Goal: Information Seeking & Learning: Check status

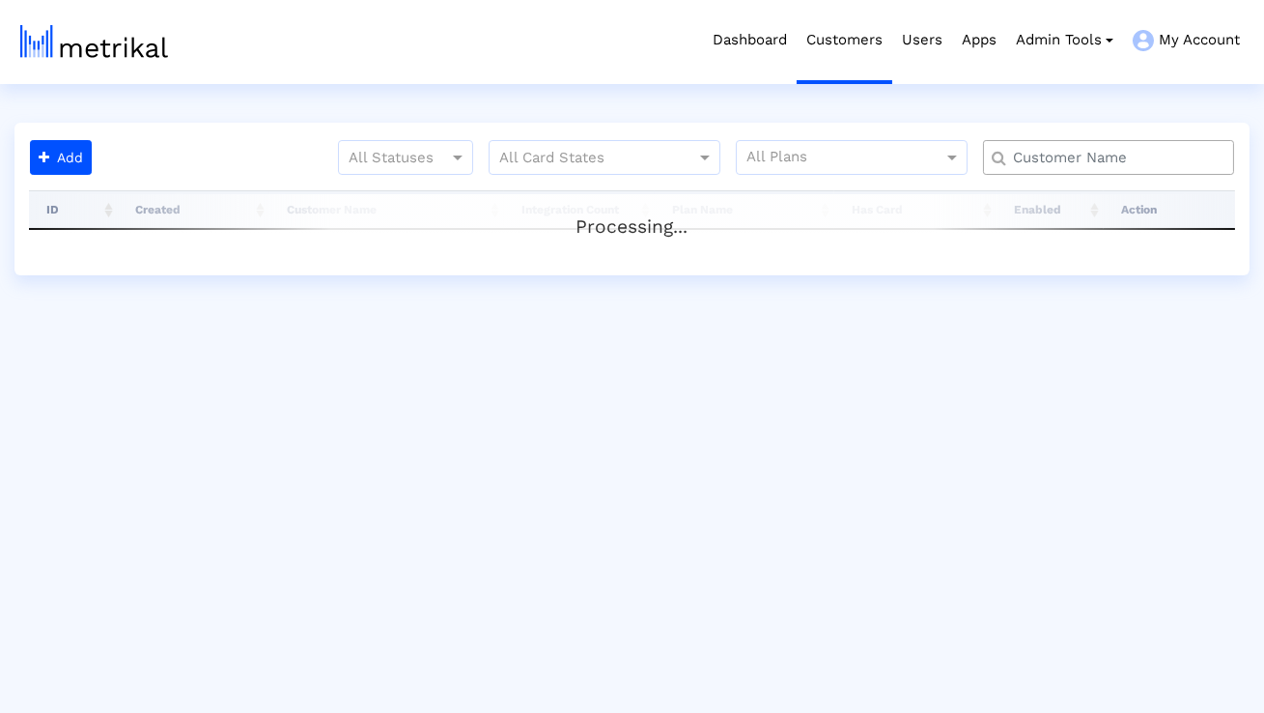
click at [1044, 158] on input "text" at bounding box center [1112, 158] width 227 height 20
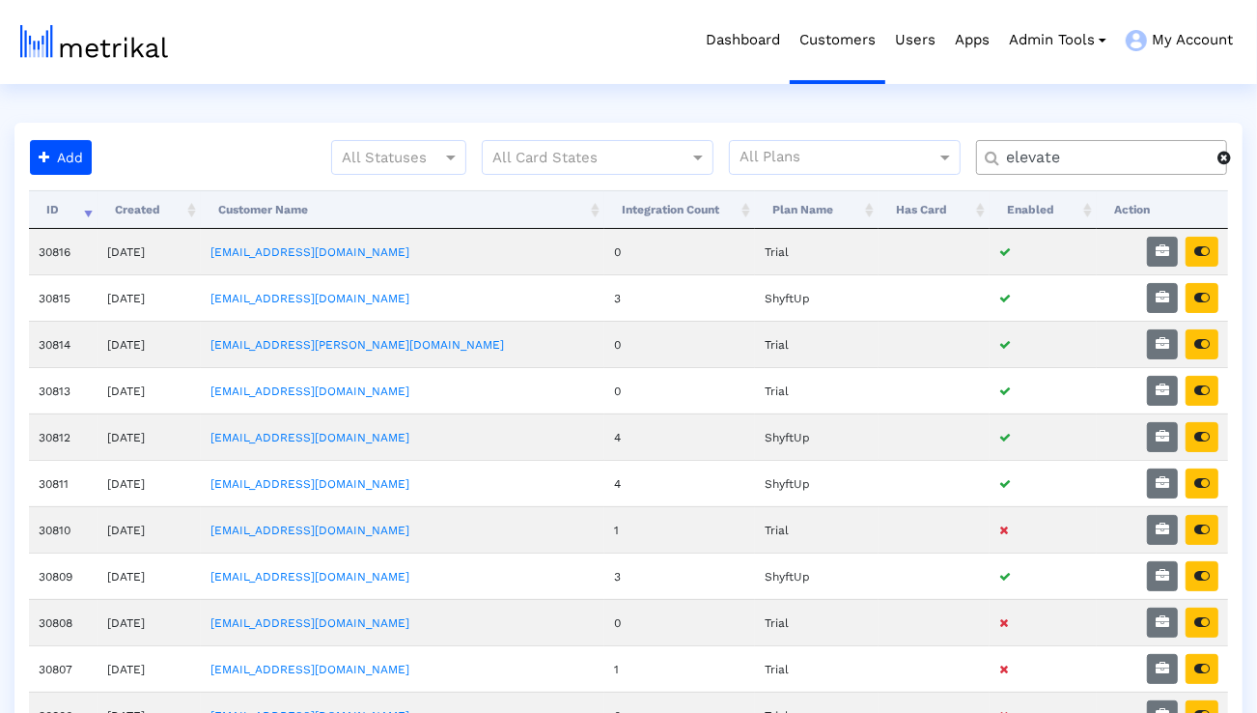
type input "elevate"
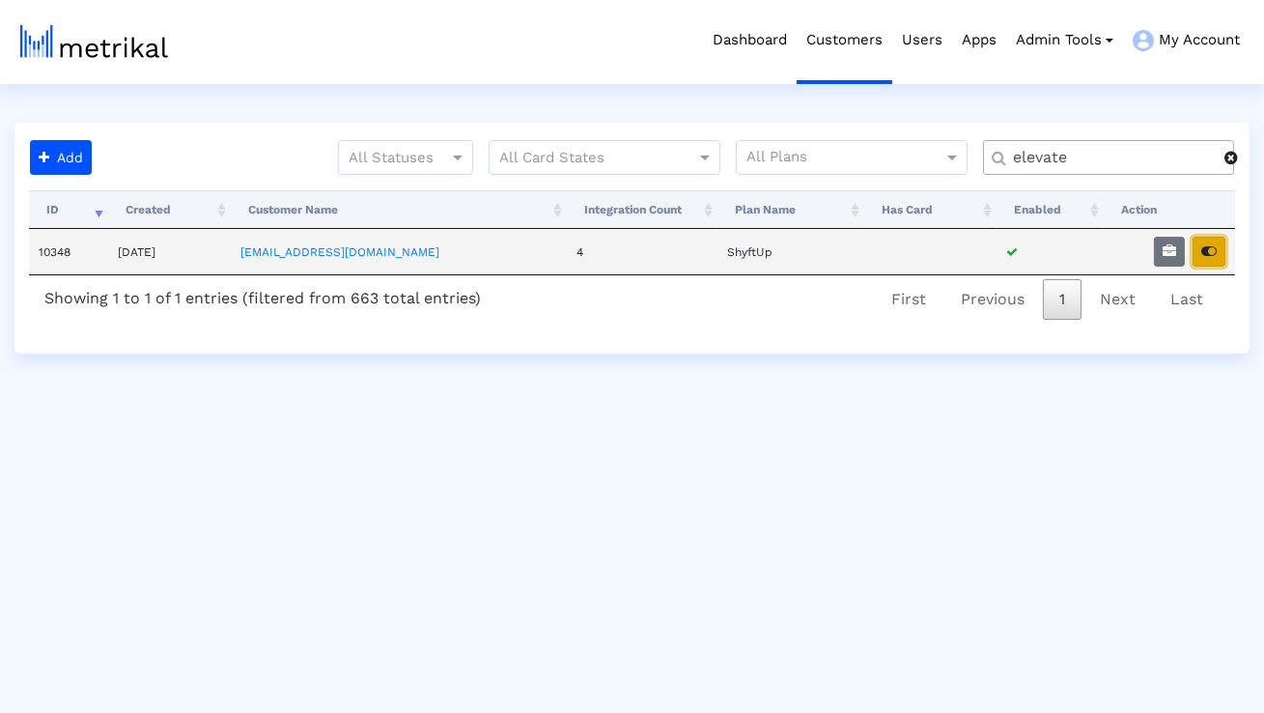
click at [1206, 244] on icon "button" at bounding box center [1208, 251] width 15 height 14
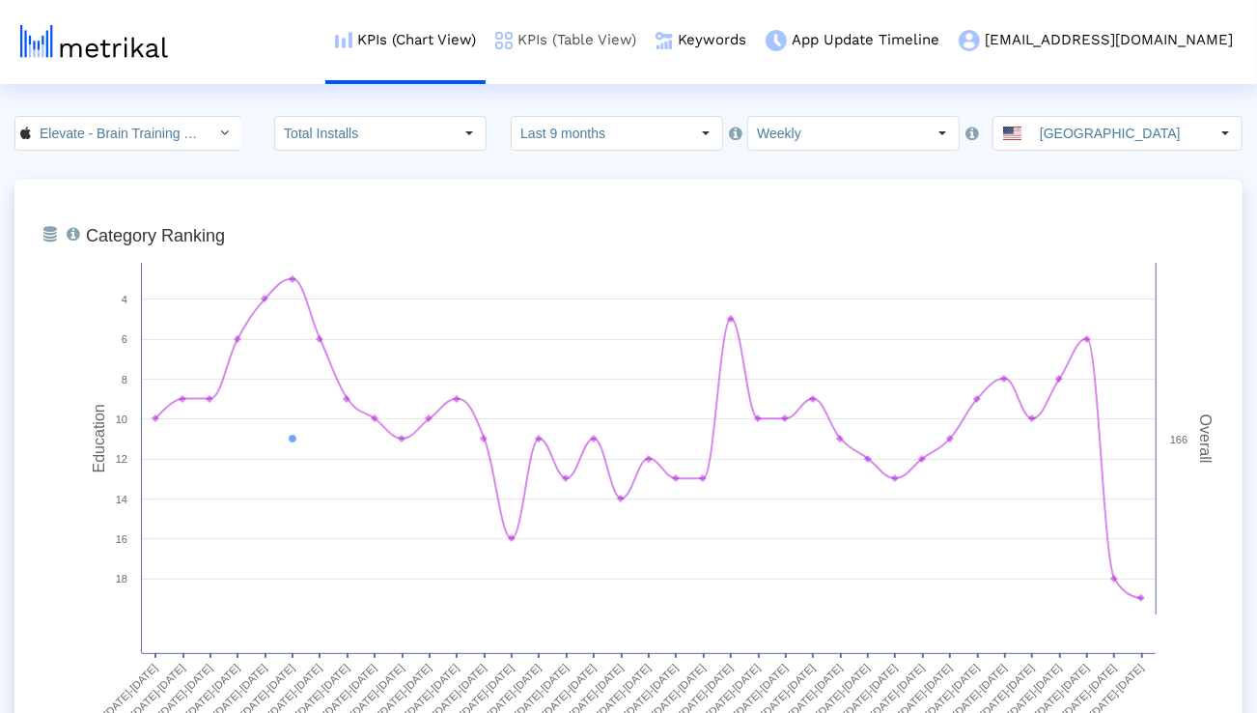
click at [646, 38] on link "KPIs (Table View)" at bounding box center [566, 40] width 160 height 80
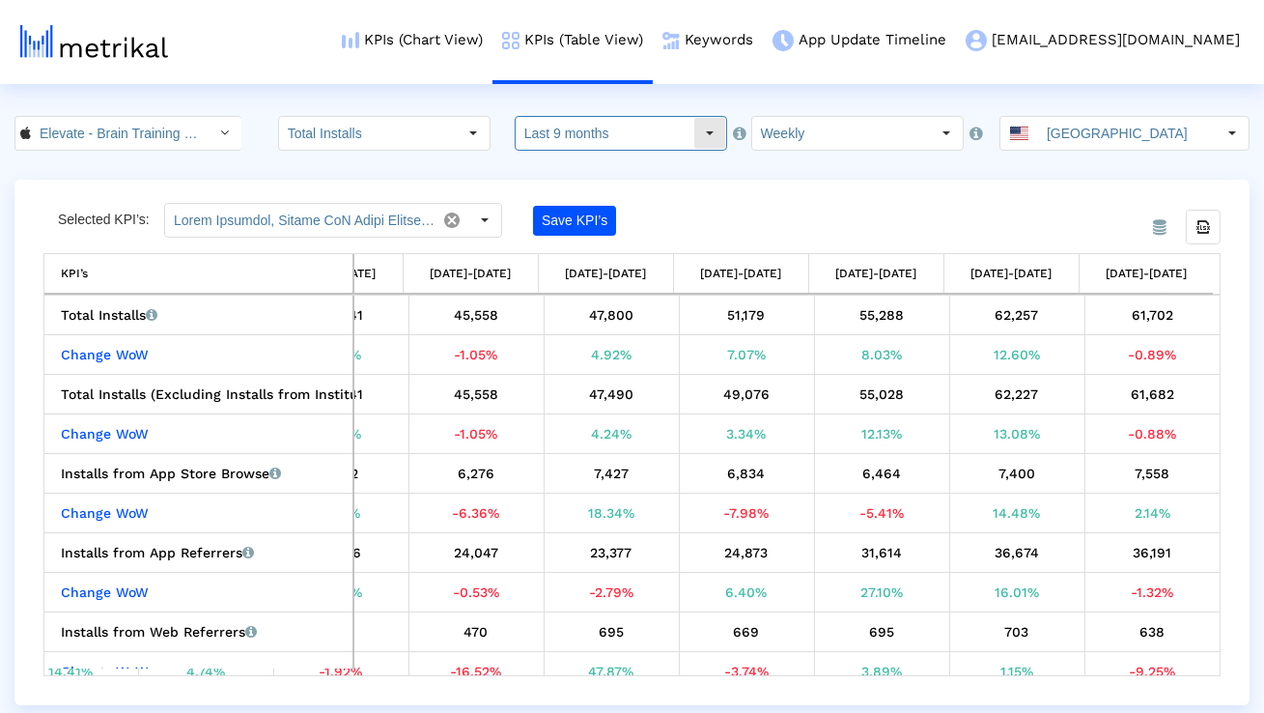
click at [659, 132] on input "Last 9 months" at bounding box center [605, 133] width 178 height 33
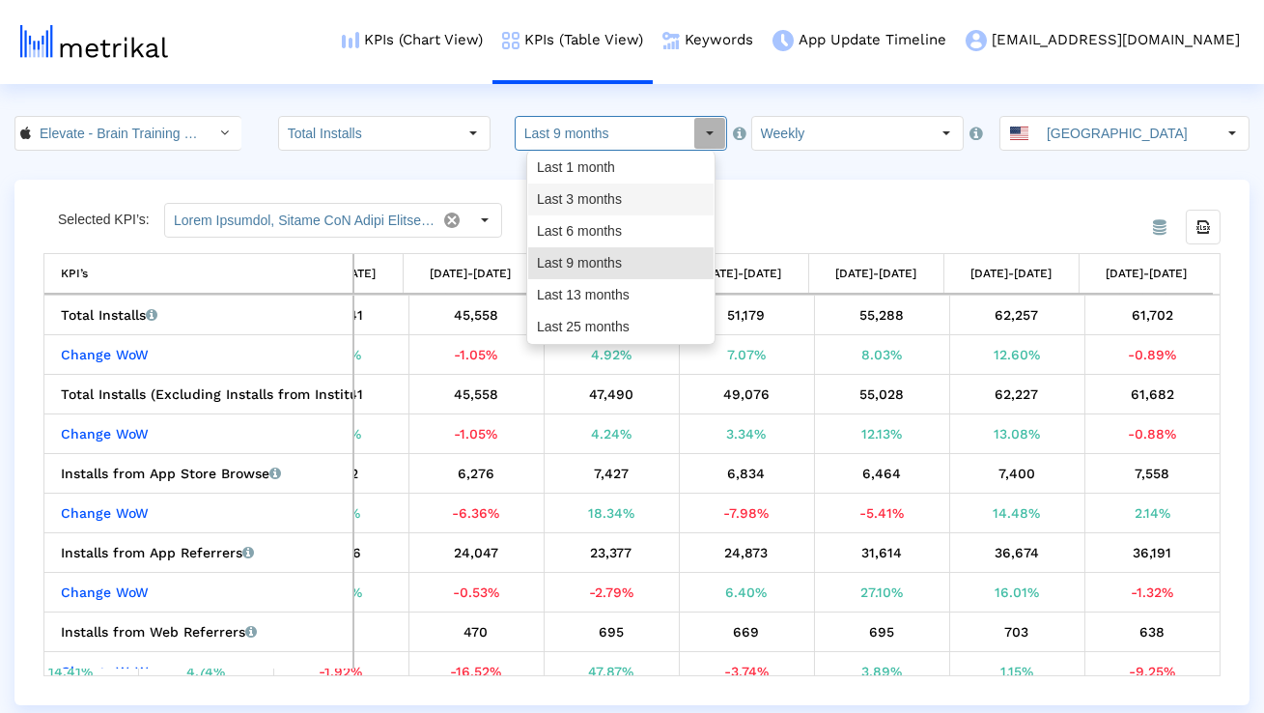
click at [631, 199] on div "Last 3 months" at bounding box center [620, 199] width 185 height 32
type input "Last 3 months"
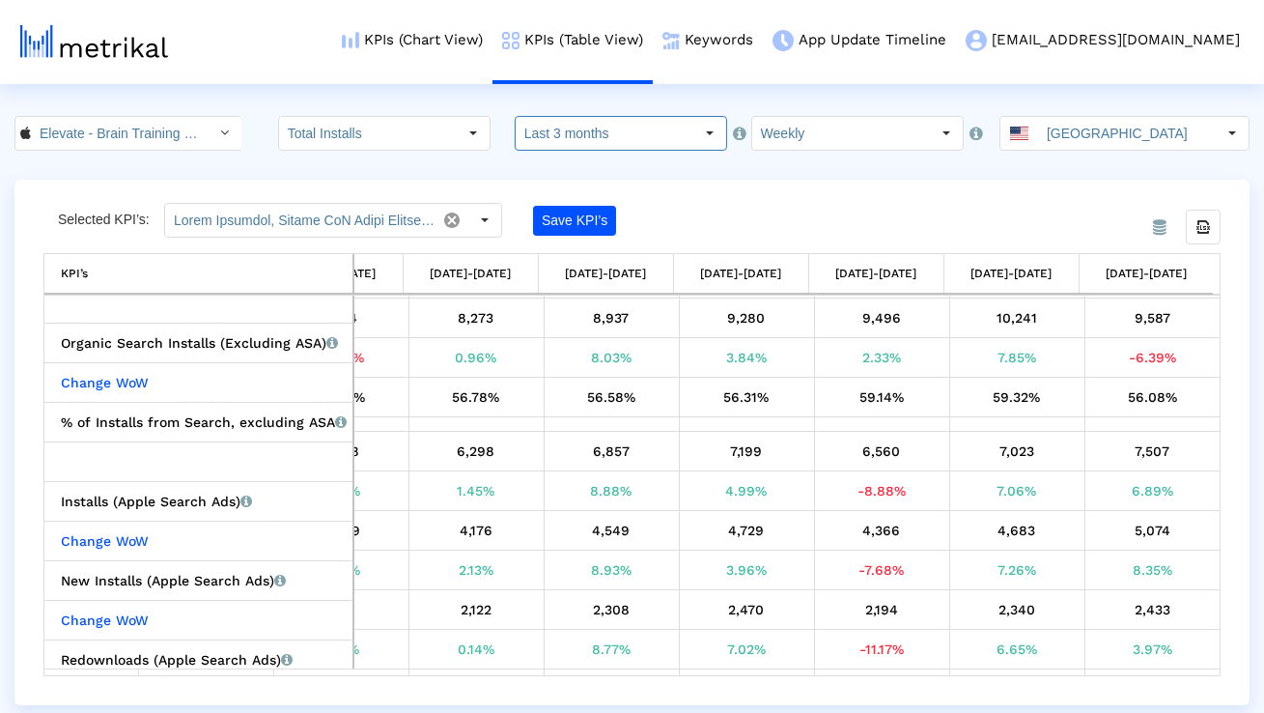
scroll to position [576, 0]
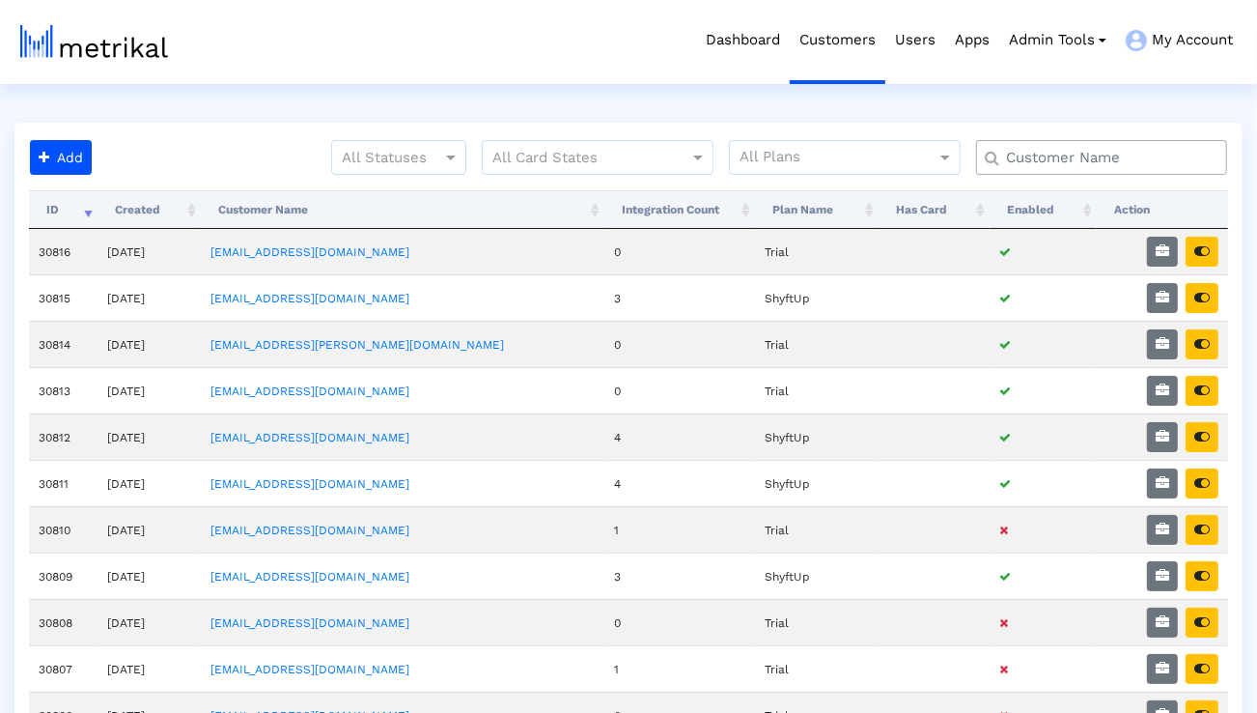
click at [1066, 154] on input "text" at bounding box center [1106, 158] width 227 height 20
type input "elevate"
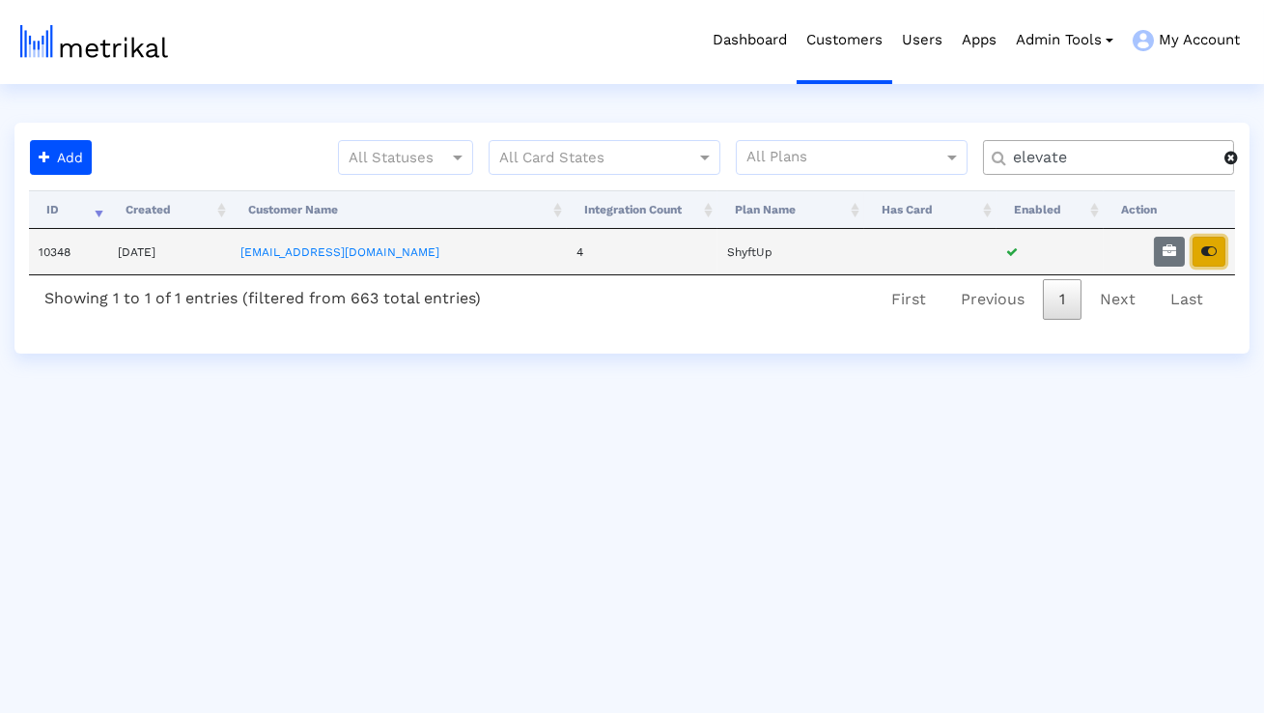
click at [1210, 265] on button "button" at bounding box center [1208, 252] width 33 height 30
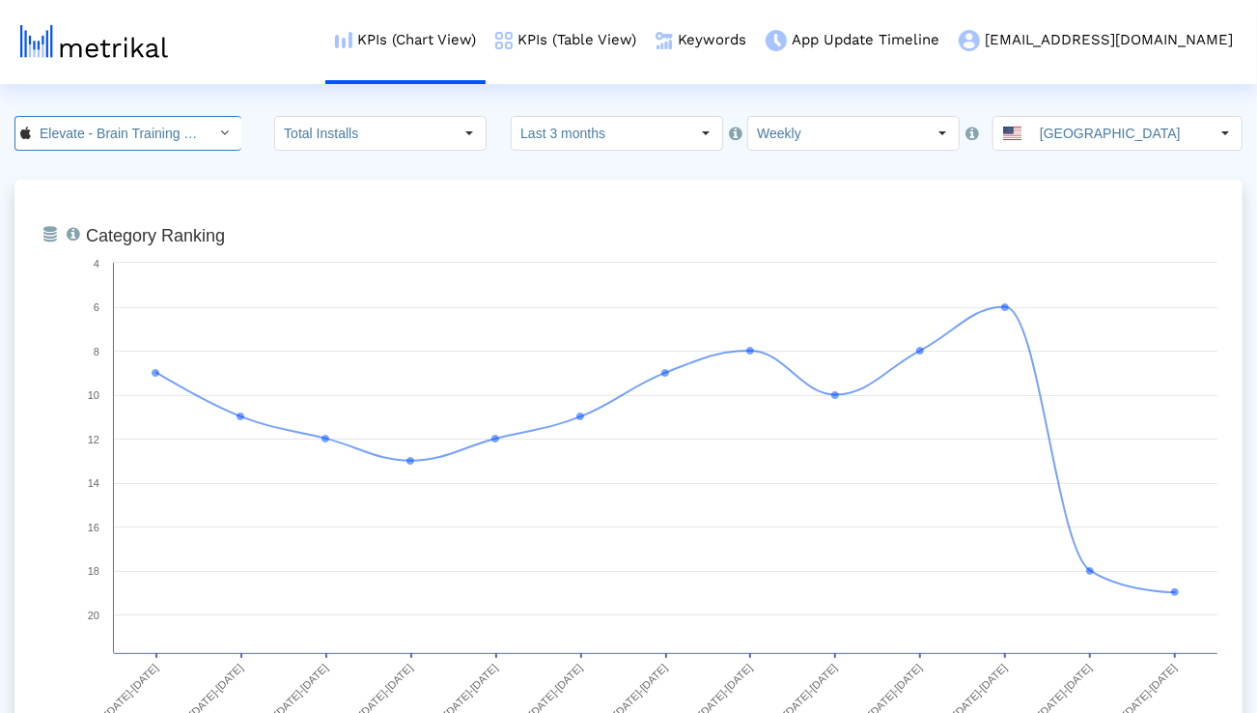
click at [184, 143] on div "Elevate - Brain Training Games < 875063456 >" at bounding box center [111, 133] width 193 height 33
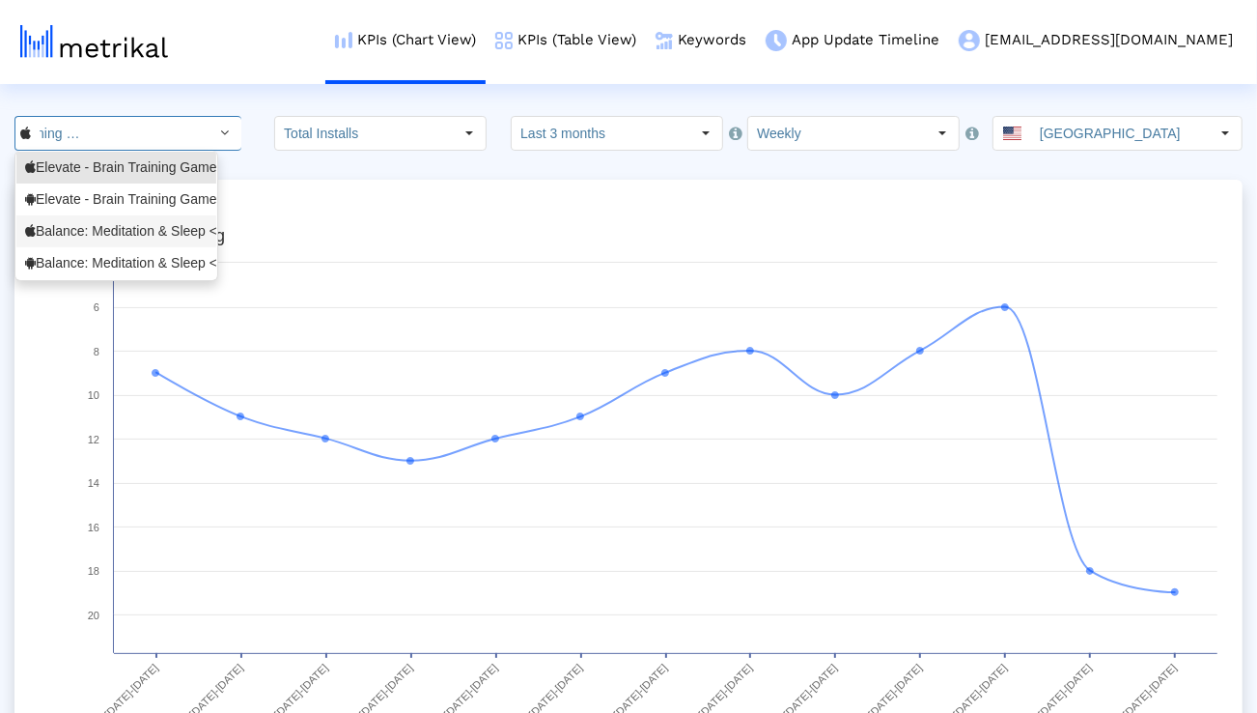
click at [152, 238] on div "Balance: Meditation & Sleep <1361356590>" at bounding box center [116, 231] width 182 height 18
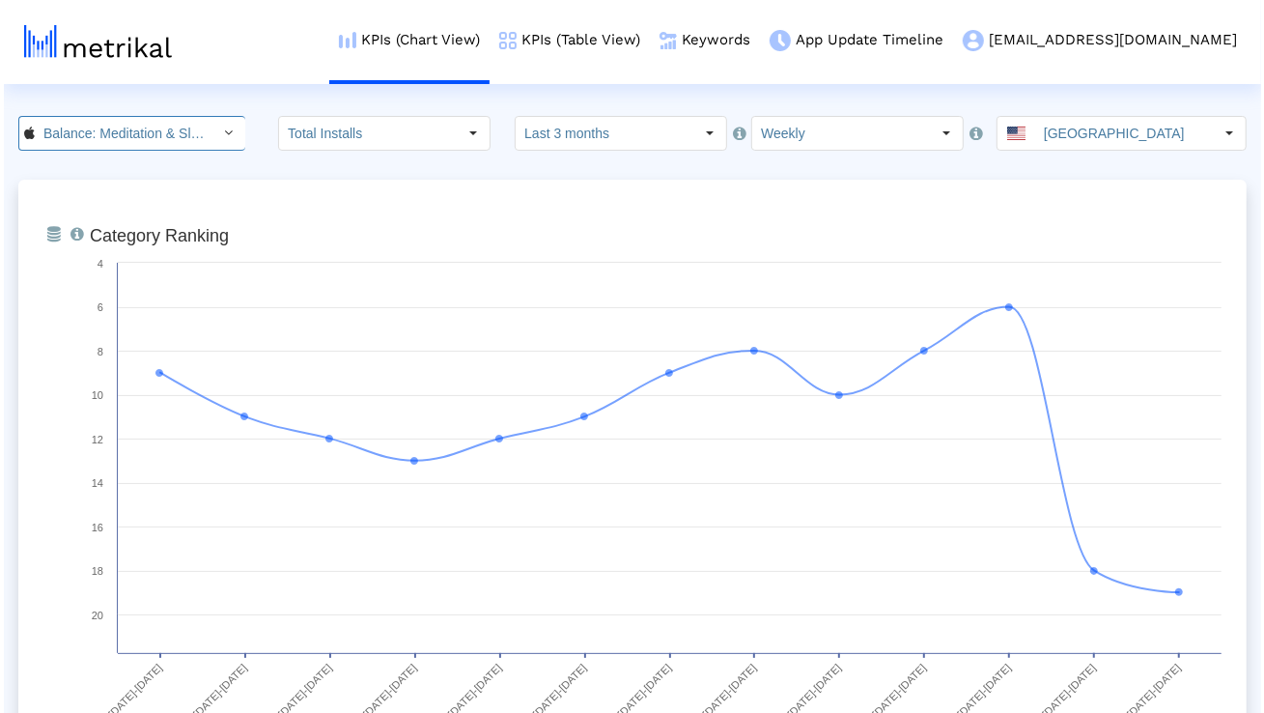
scroll to position [0, 132]
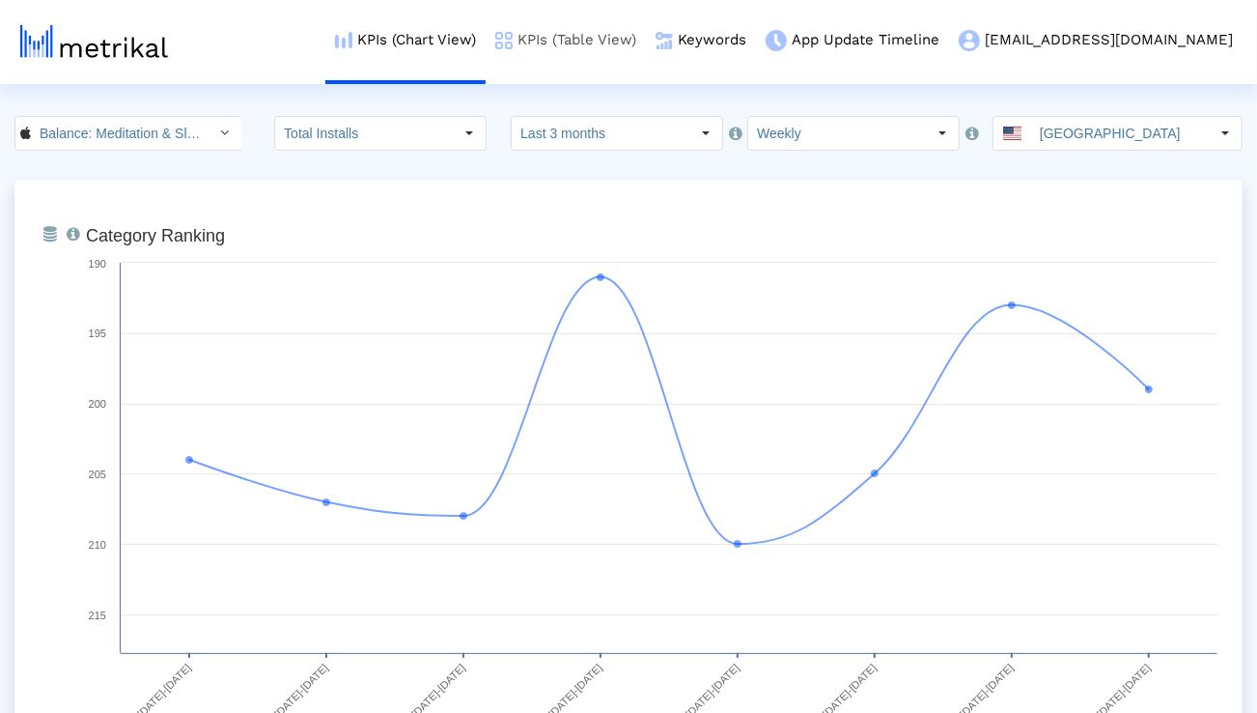
click at [631, 45] on link "KPIs (Table View)" at bounding box center [566, 40] width 160 height 80
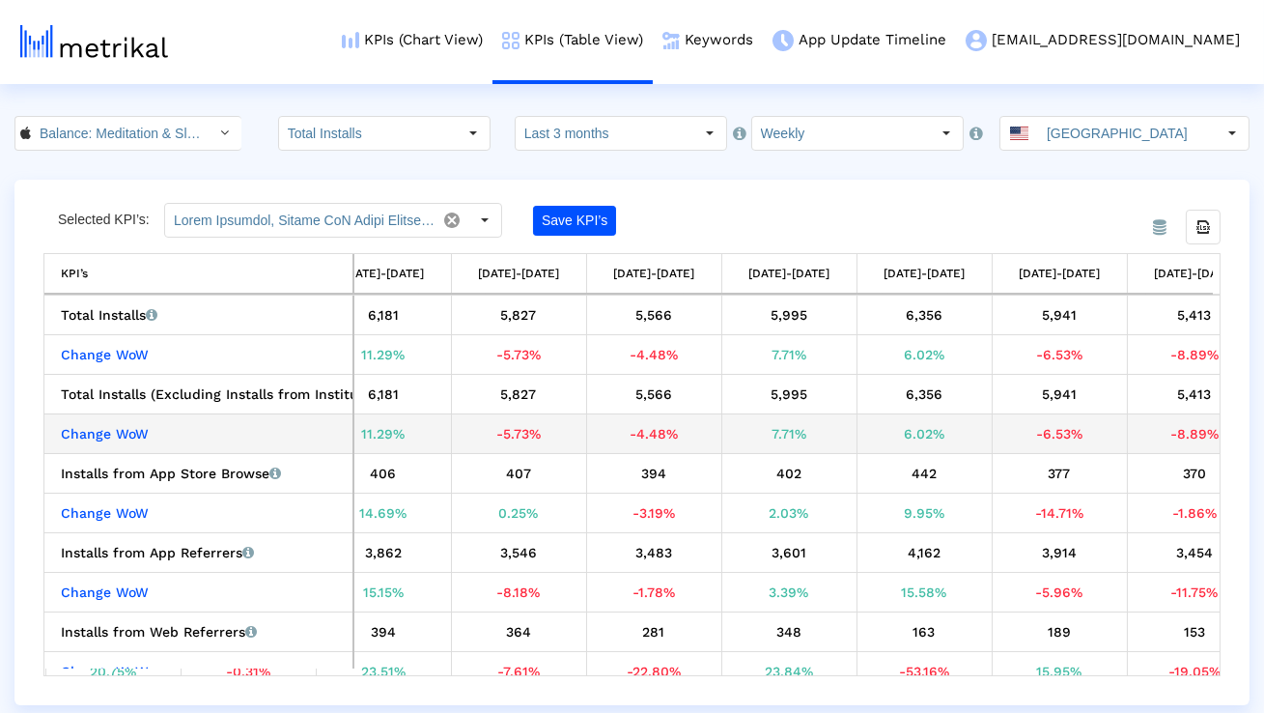
scroll to position [0, 897]
